Goal: Navigation & Orientation: Understand site structure

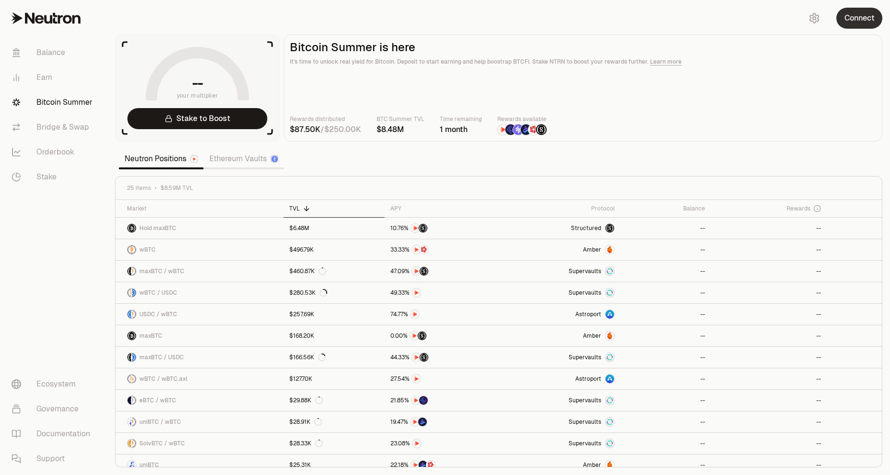
click at [853, 18] on button "Connect" at bounding box center [859, 18] width 46 height 21
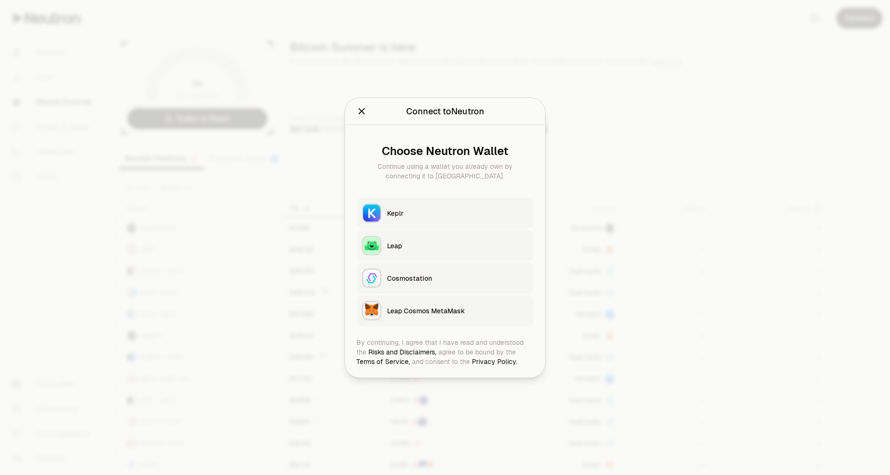
click at [388, 214] on div "Keplr" at bounding box center [457, 213] width 141 height 10
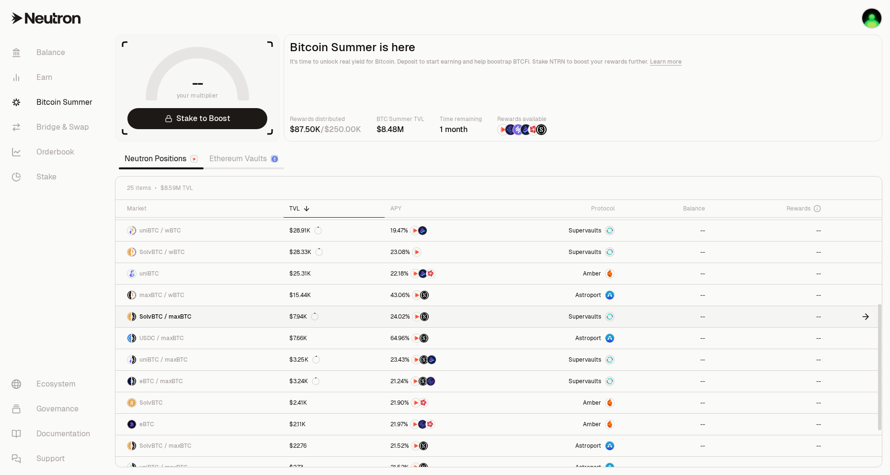
scroll to position [289, 0]
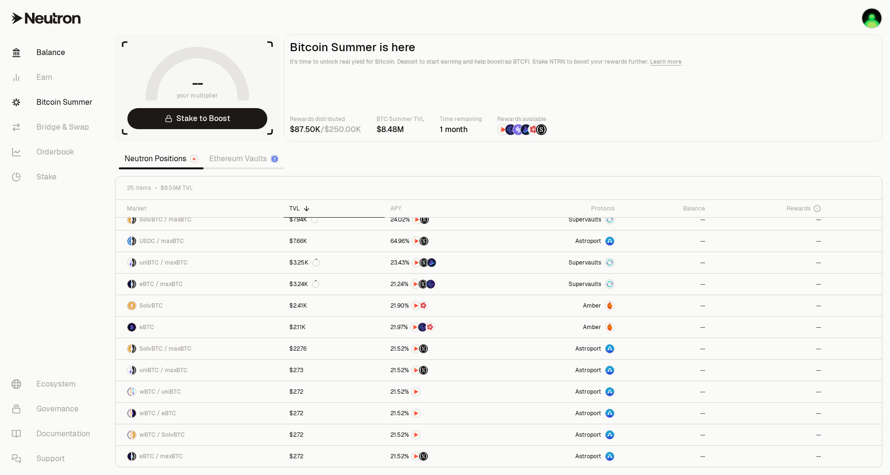
click at [43, 57] on link "Balance" at bounding box center [54, 52] width 100 height 25
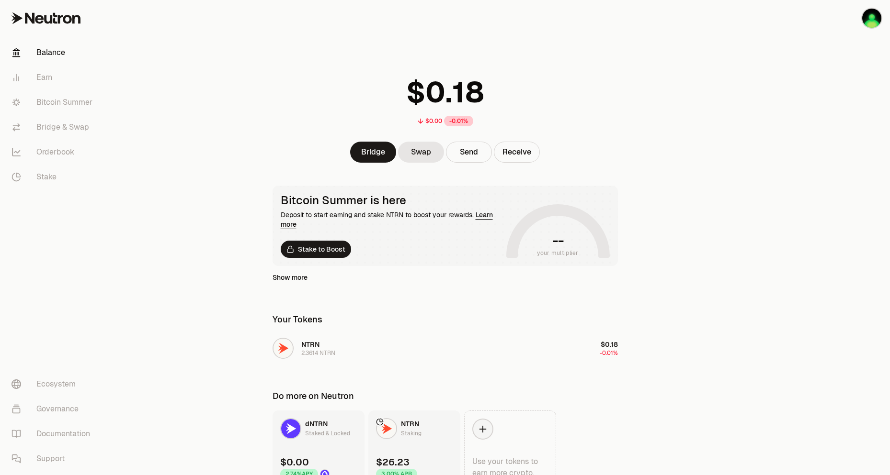
scroll to position [48, 0]
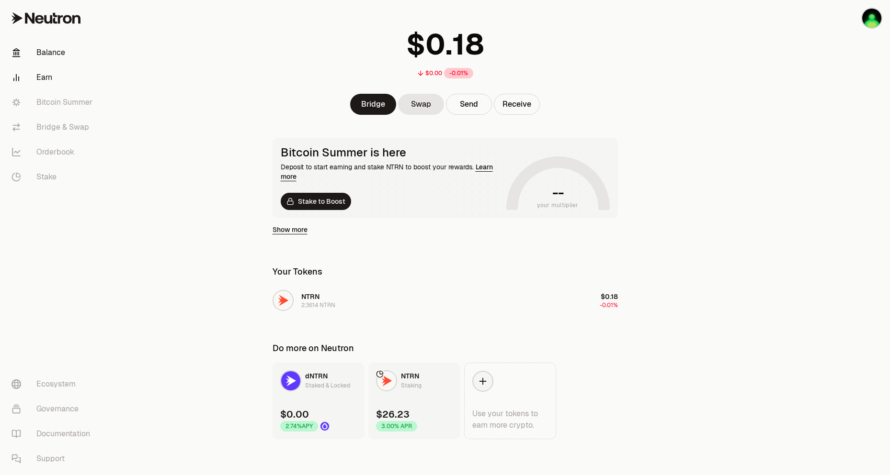
click at [45, 77] on link "Earn" at bounding box center [54, 77] width 100 height 25
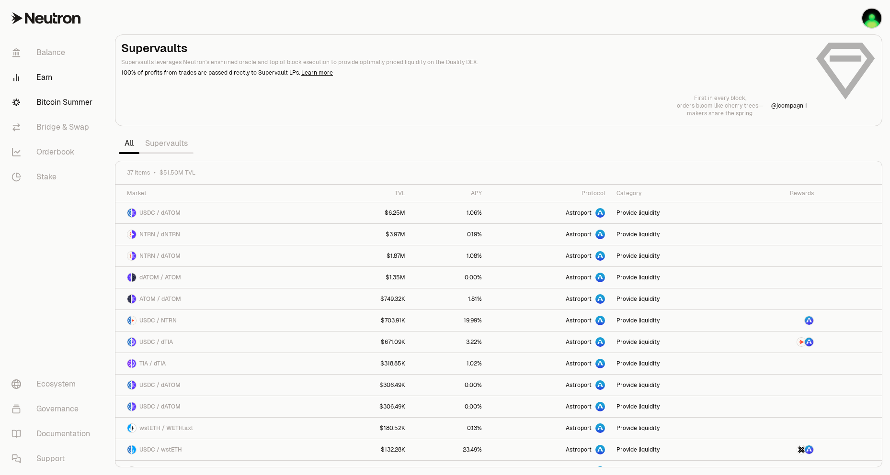
click at [65, 102] on link "Bitcoin Summer" at bounding box center [54, 102] width 100 height 25
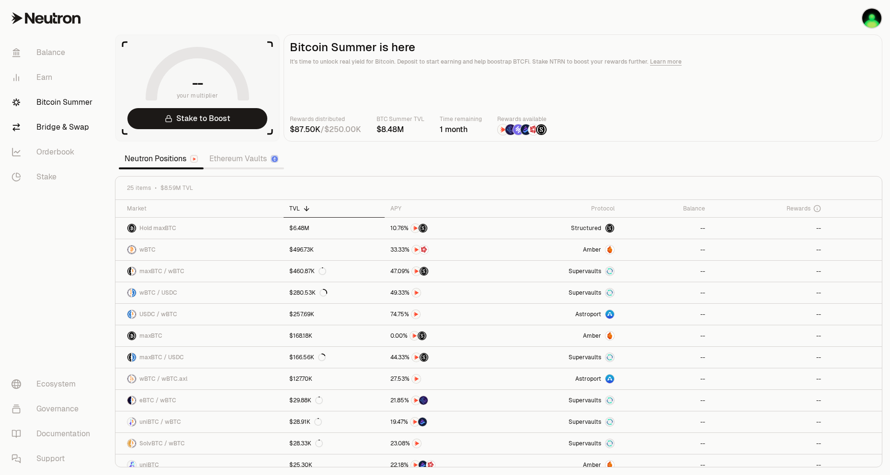
click at [67, 129] on link "Bridge & Swap" at bounding box center [54, 127] width 100 height 25
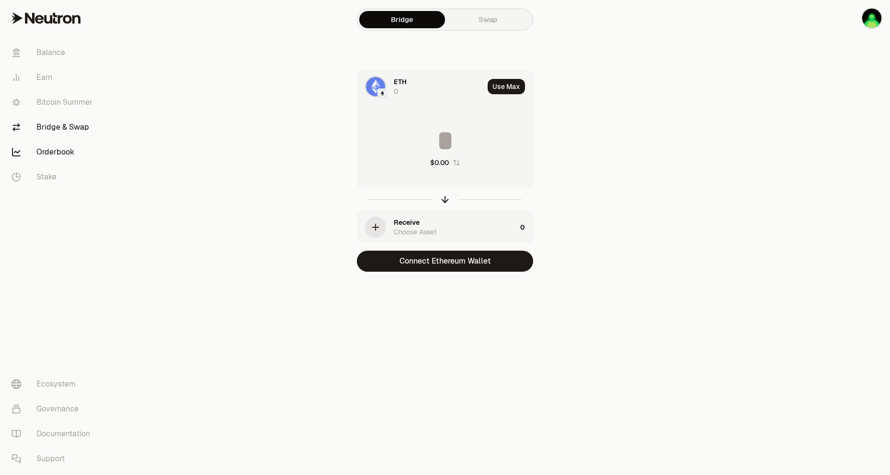
click at [60, 150] on link "Orderbook" at bounding box center [54, 152] width 100 height 25
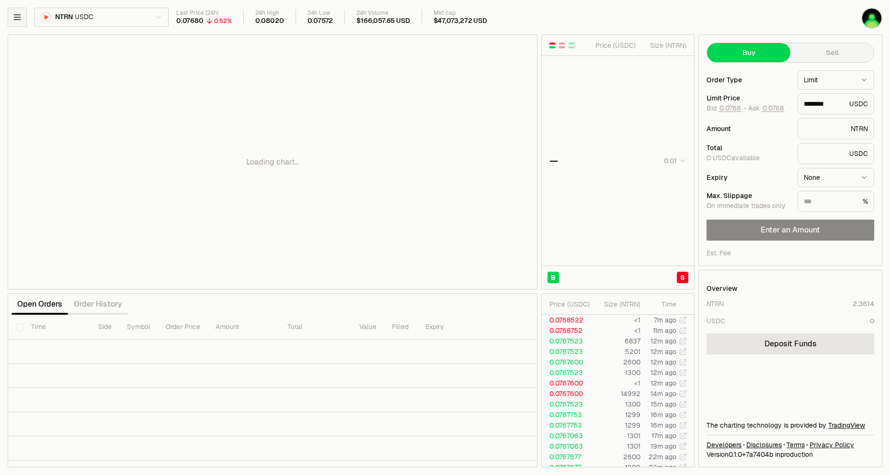
click at [16, 12] on icon "button" at bounding box center [17, 17] width 10 height 10
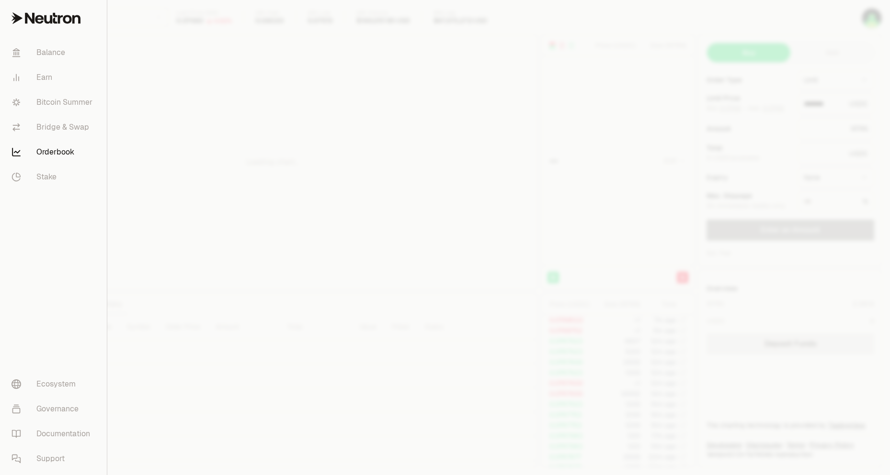
type input "********"
click at [52, 176] on link "Stake" at bounding box center [53, 177] width 99 height 25
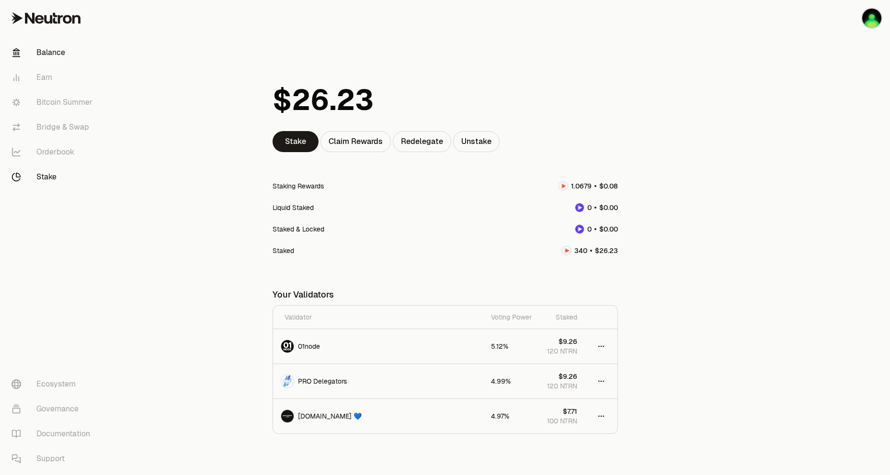
click at [39, 49] on link "Balance" at bounding box center [54, 52] width 100 height 25
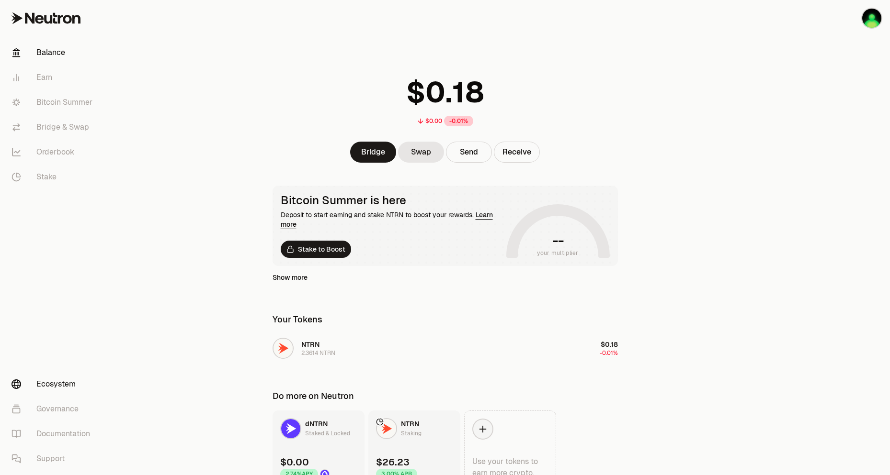
click at [42, 386] on link "Ecosystem" at bounding box center [54, 384] width 100 height 25
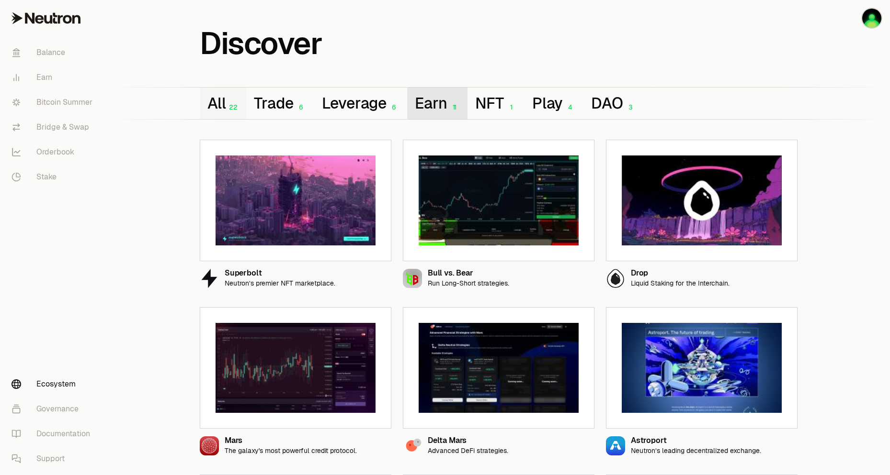
click at [425, 103] on button "Earn 11" at bounding box center [437, 104] width 60 height 32
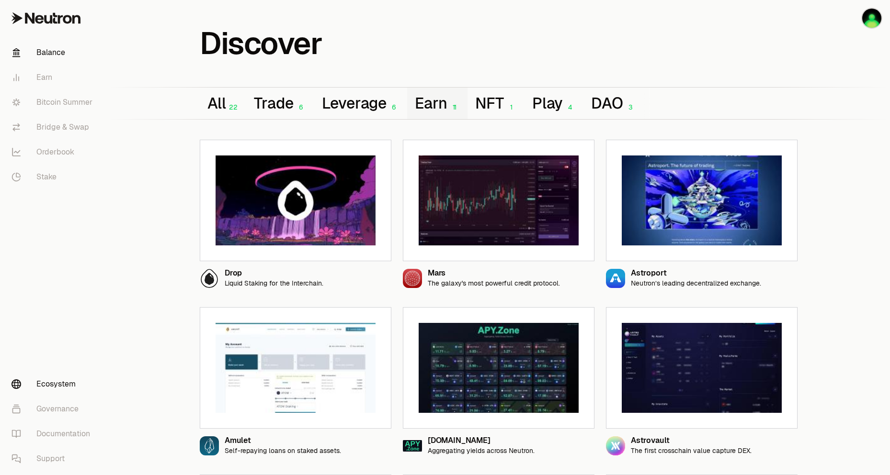
click at [47, 52] on link "Balance" at bounding box center [54, 52] width 100 height 25
